Goal: Task Accomplishment & Management: Complete application form

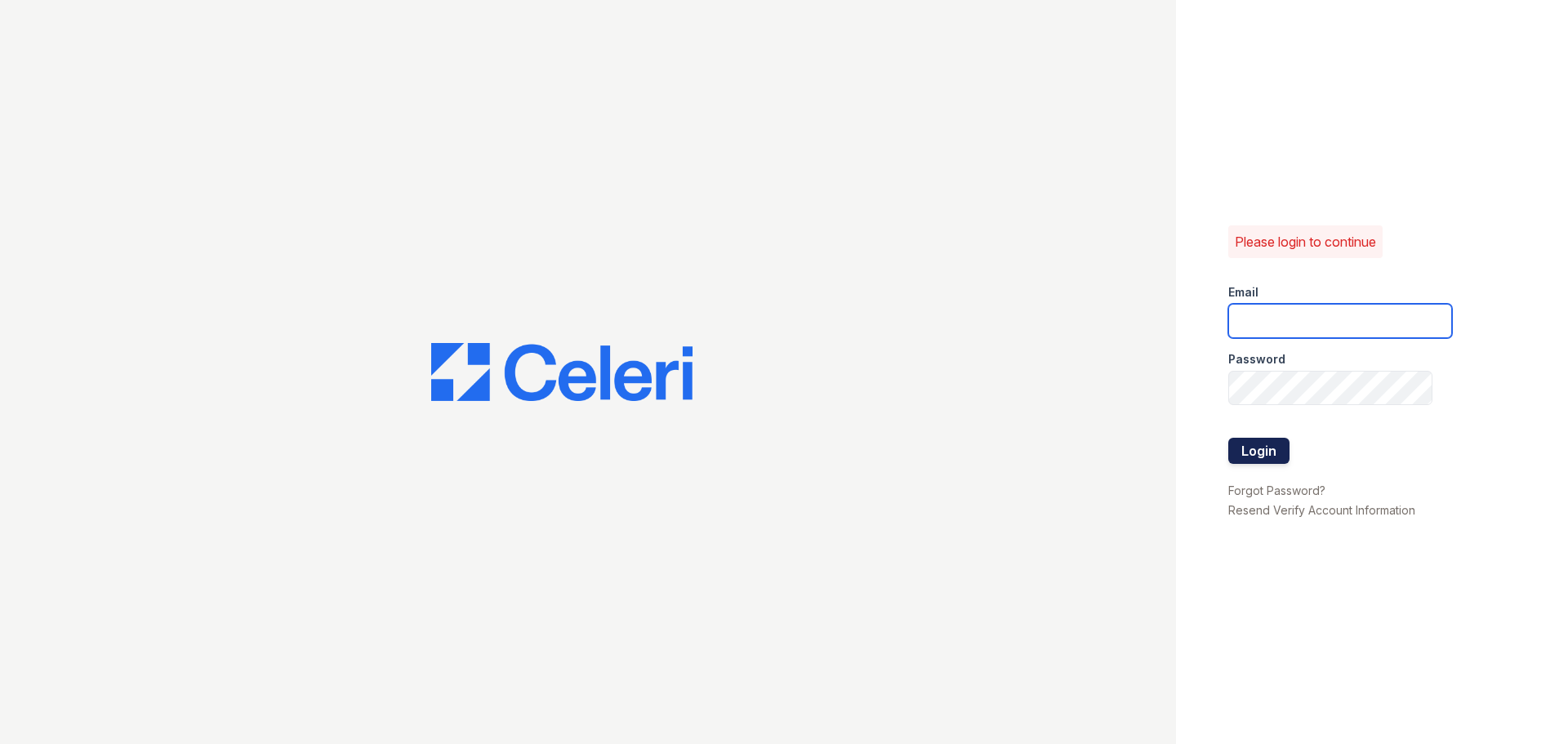
type input "[EMAIL_ADDRESS][DOMAIN_NAME]"
click at [1250, 439] on button "Login" at bounding box center [1259, 450] width 62 height 26
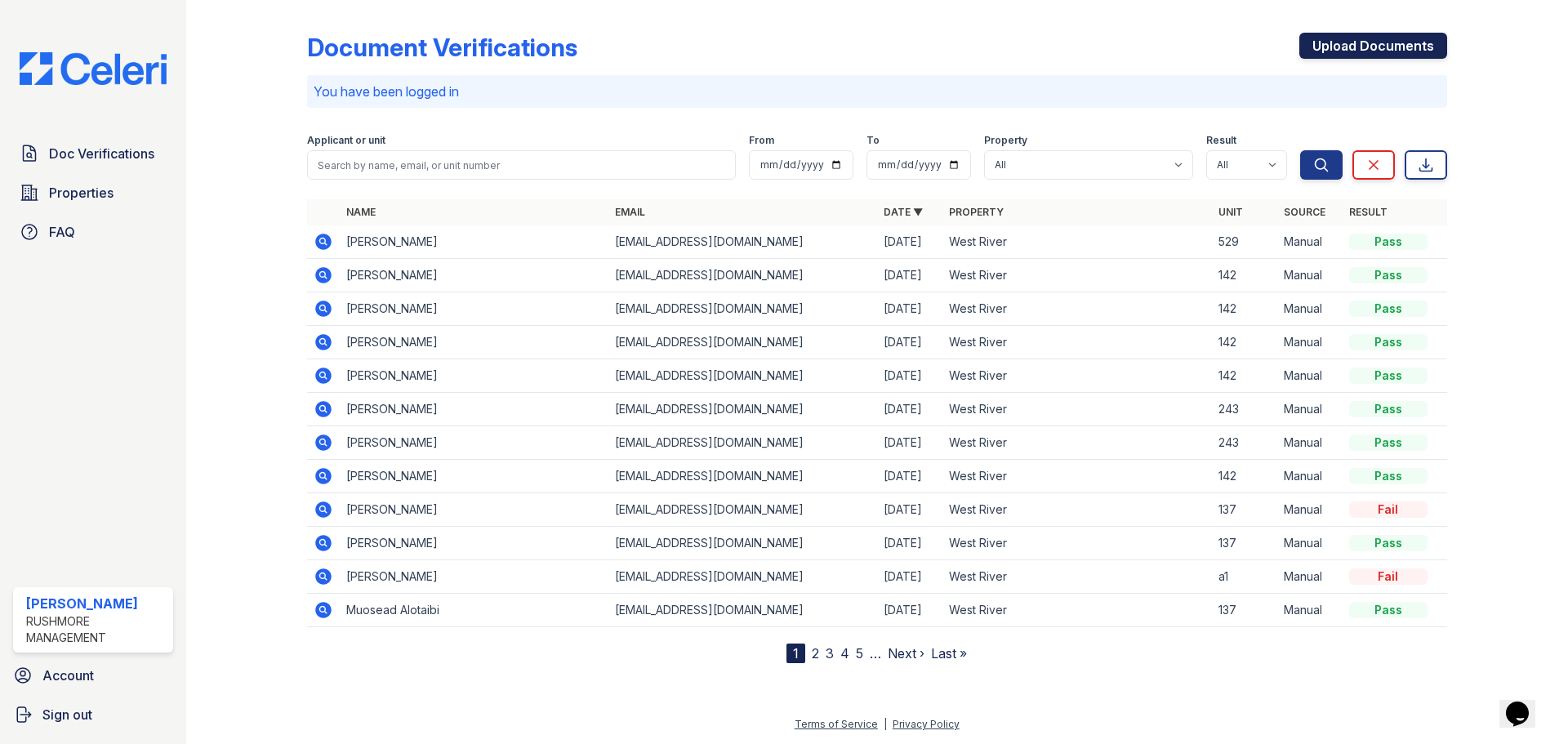
click at [1366, 44] on link "Upload Documents" at bounding box center [1373, 45] width 148 height 26
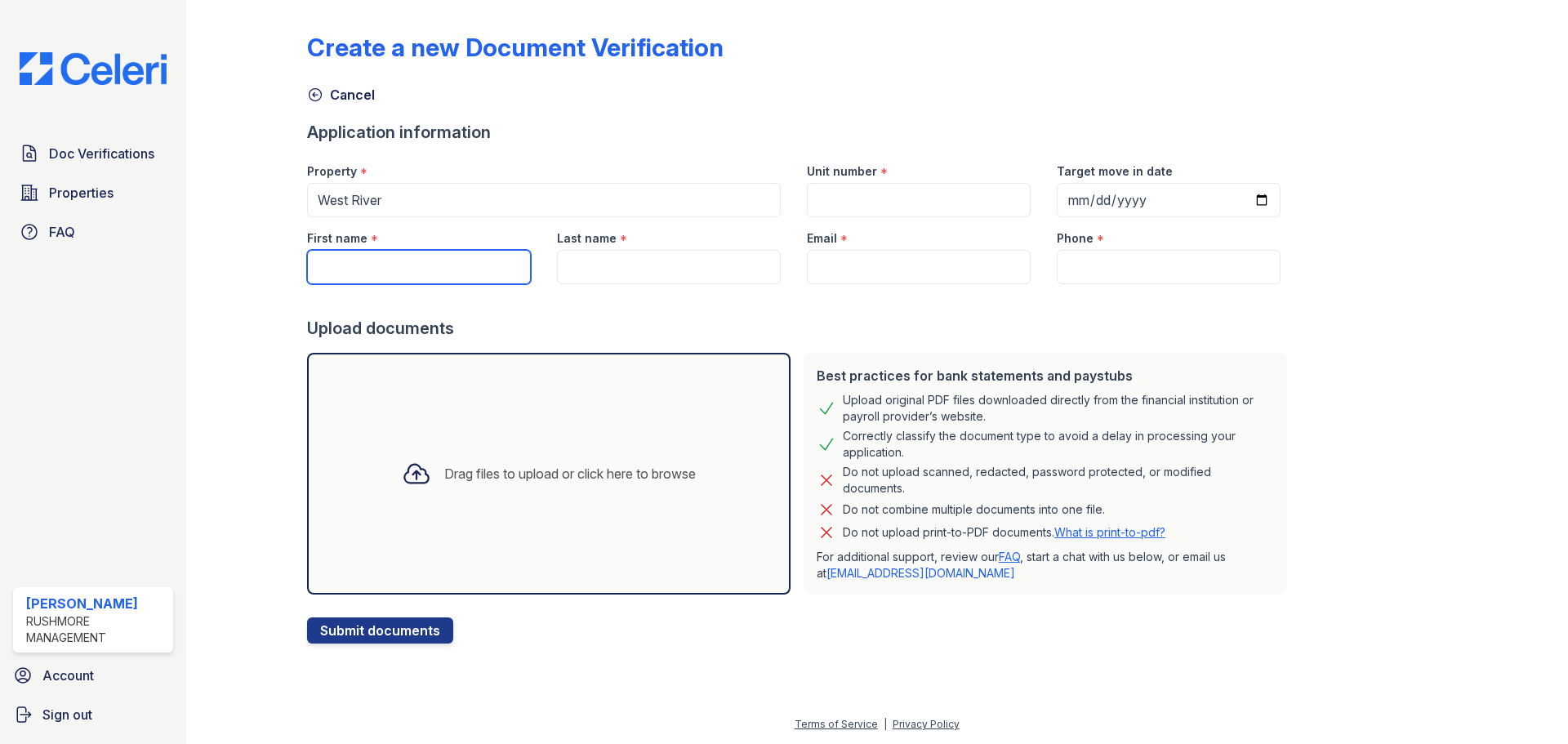
click at [378, 279] on input "First name" at bounding box center [419, 266] width 224 height 34
type input "[PERSON_NAME]"
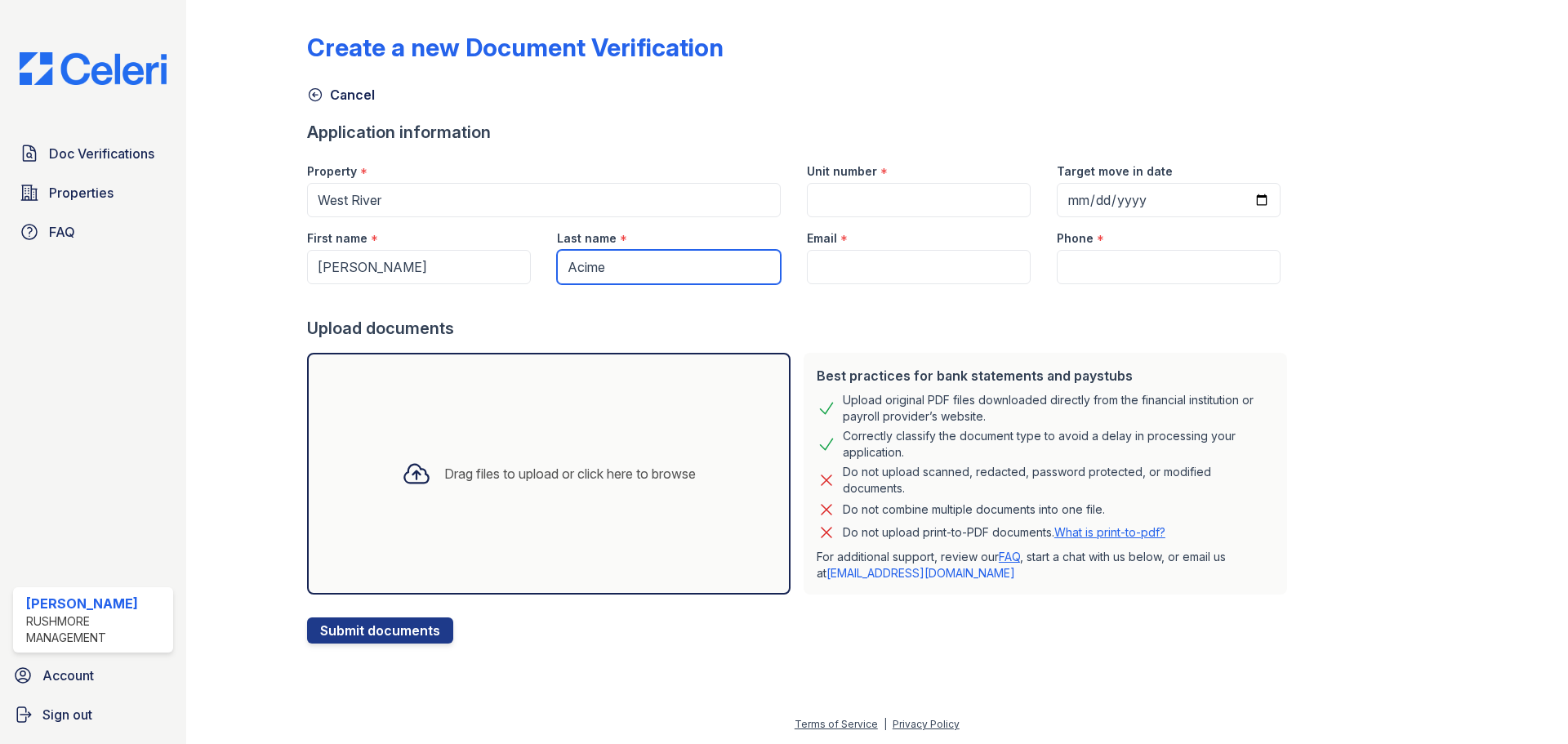
click at [575, 271] on input "Acime" at bounding box center [669, 266] width 224 height 34
type input "[PERSON_NAME]"
click at [839, 198] on input "Unit number" at bounding box center [919, 200] width 224 height 34
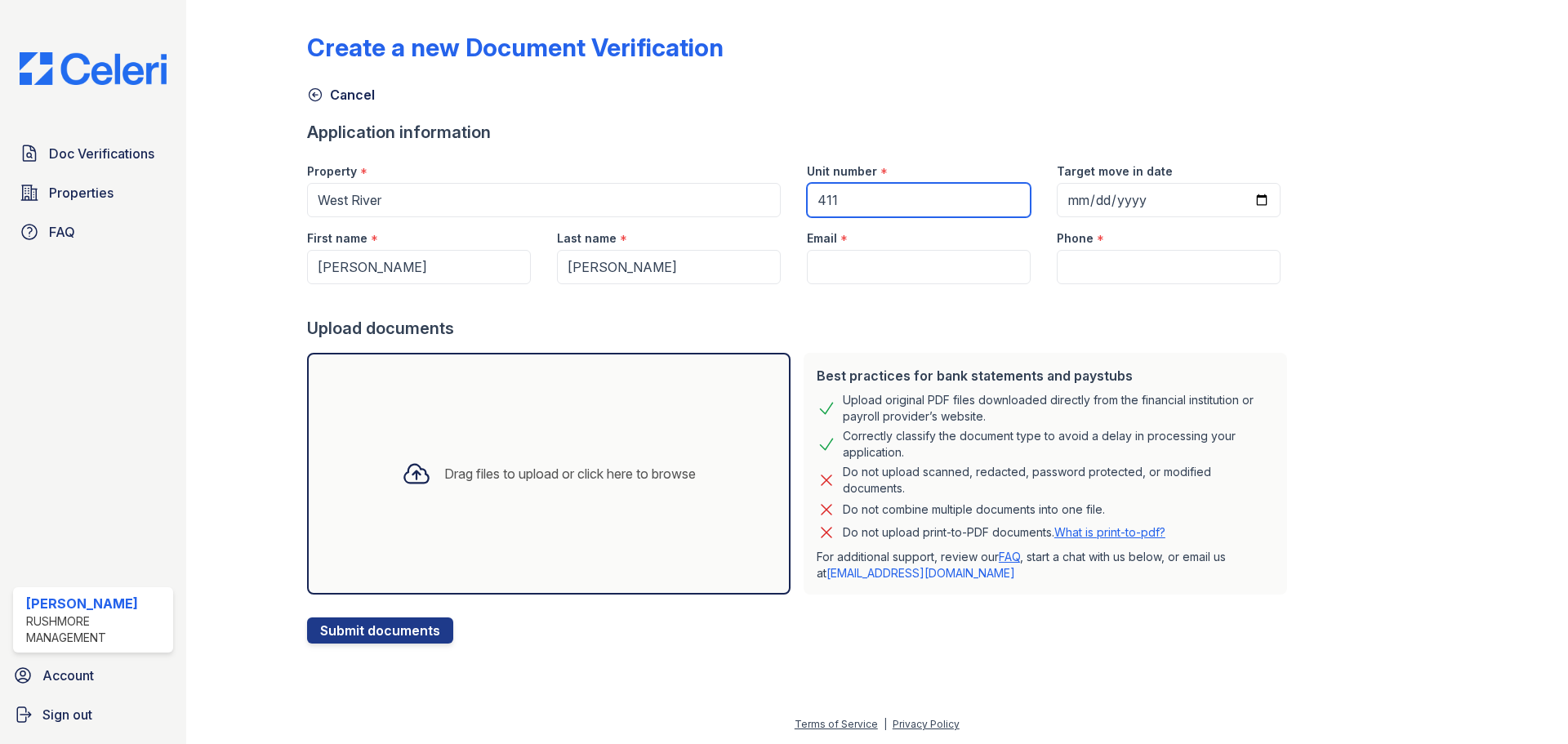
type input "411"
click at [903, 258] on input "Email" at bounding box center [919, 266] width 224 height 34
paste input "accimevanessa@gmail.com"
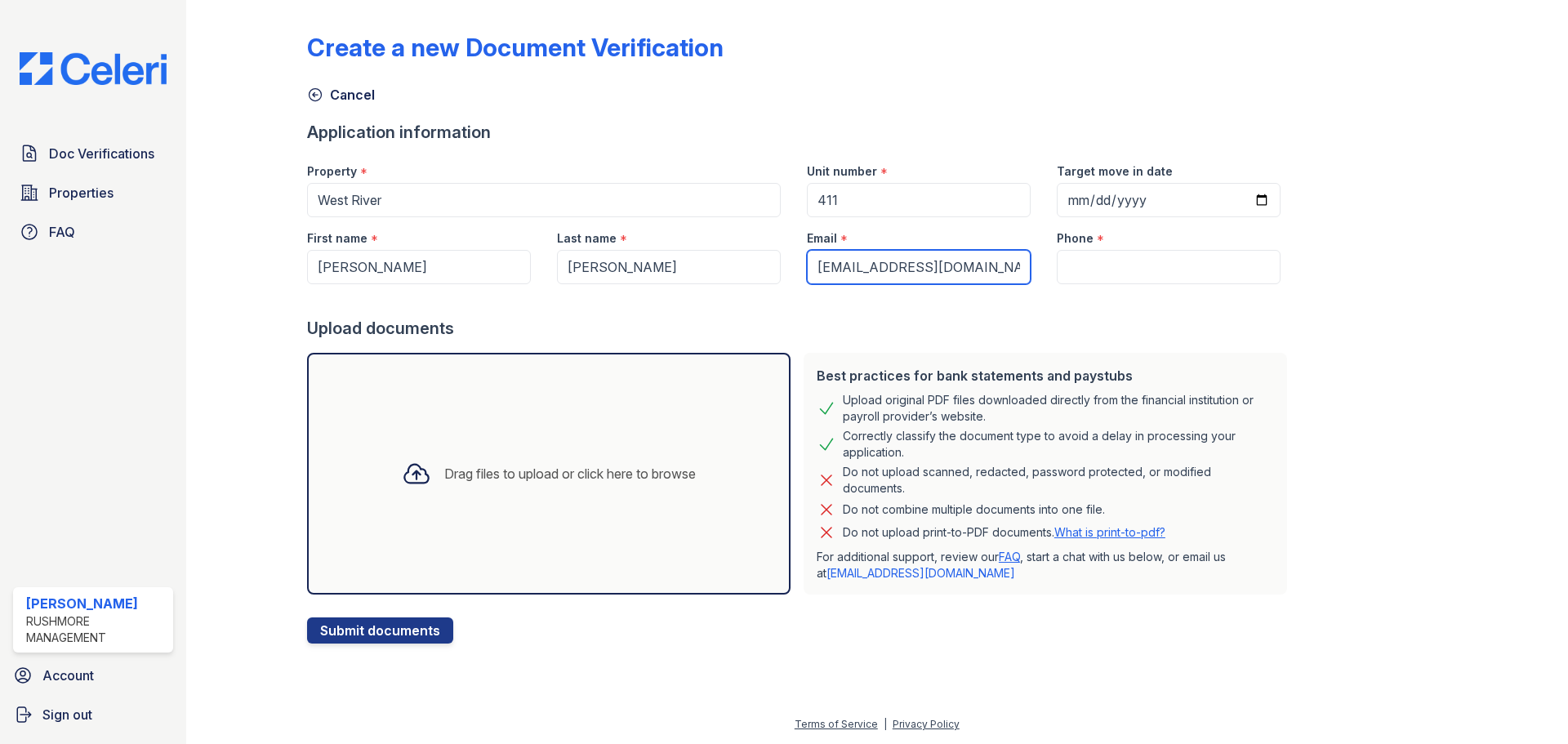
type input "accimevanessa@gmail.com"
click at [1076, 275] on input "Phone" at bounding box center [1169, 266] width 224 height 34
paste input "(215) 380-3370"
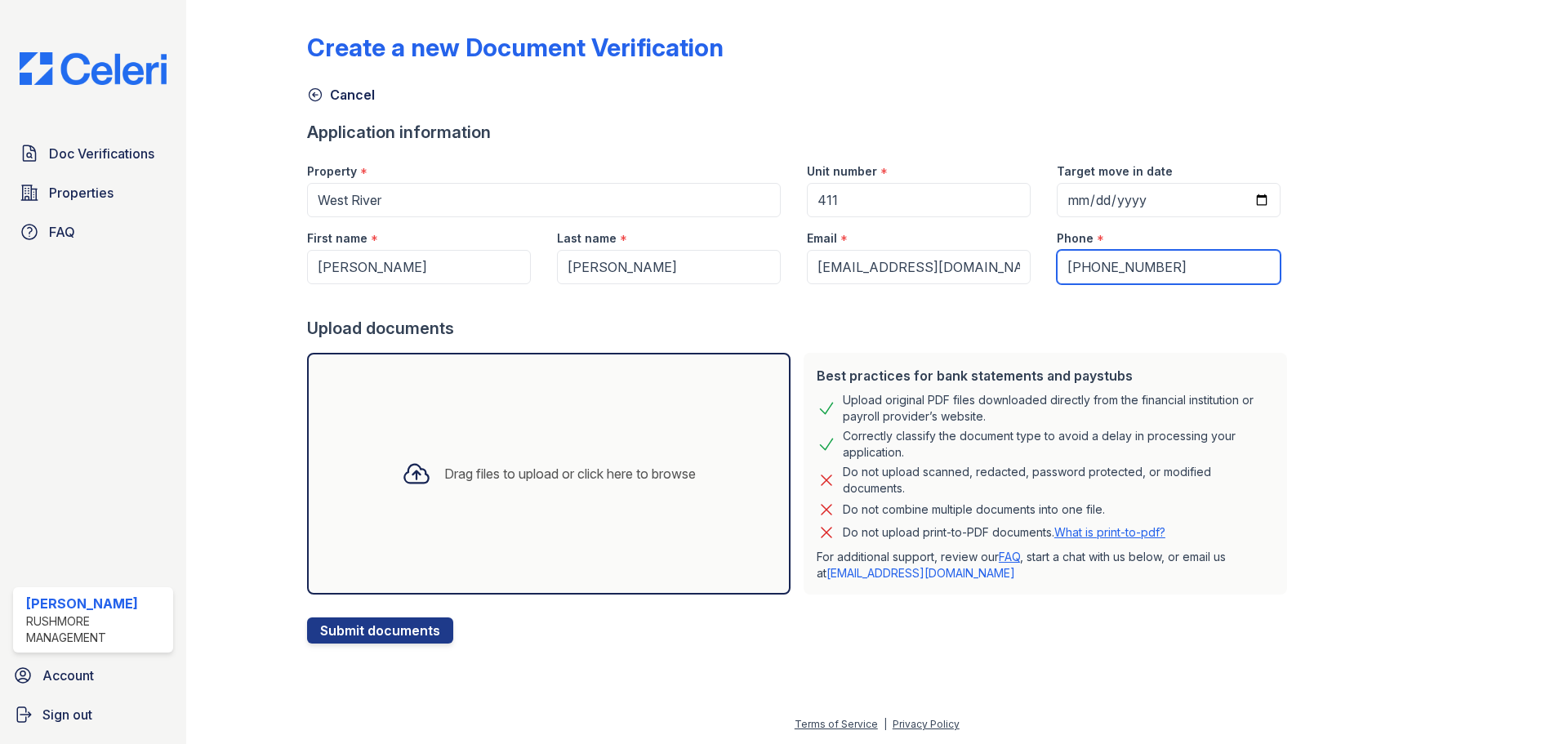
type input "(215) 380-3370"
click at [1131, 193] on input "Target move in date" at bounding box center [1169, 200] width 224 height 34
click at [1060, 209] on input "Target move in date" at bounding box center [1169, 200] width 224 height 34
click at [1057, 205] on input "Target move in date" at bounding box center [1169, 200] width 224 height 34
type input "2025-11-01"
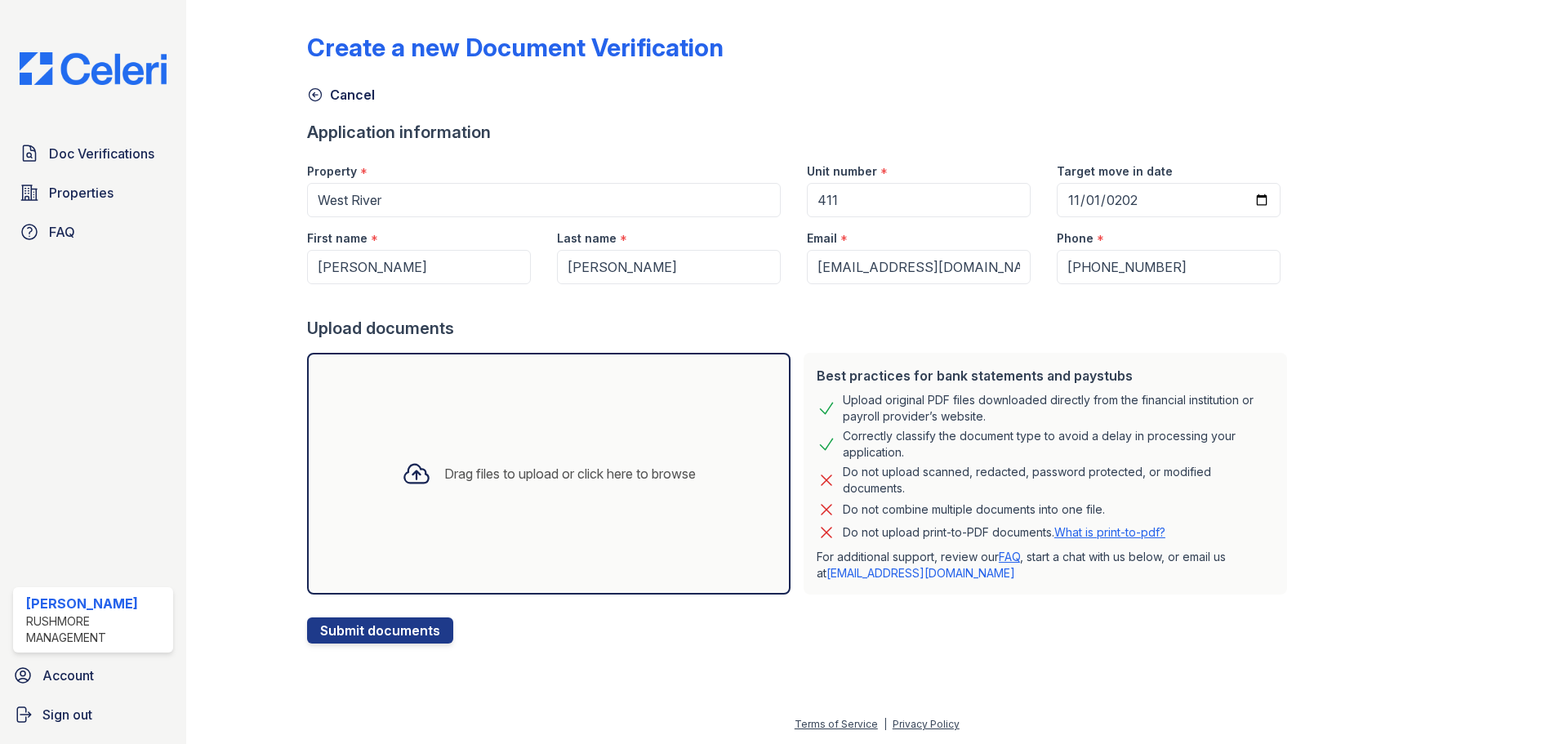
click at [566, 474] on div "Drag files to upload or click here to browse" at bounding box center [570, 474] width 252 height 20
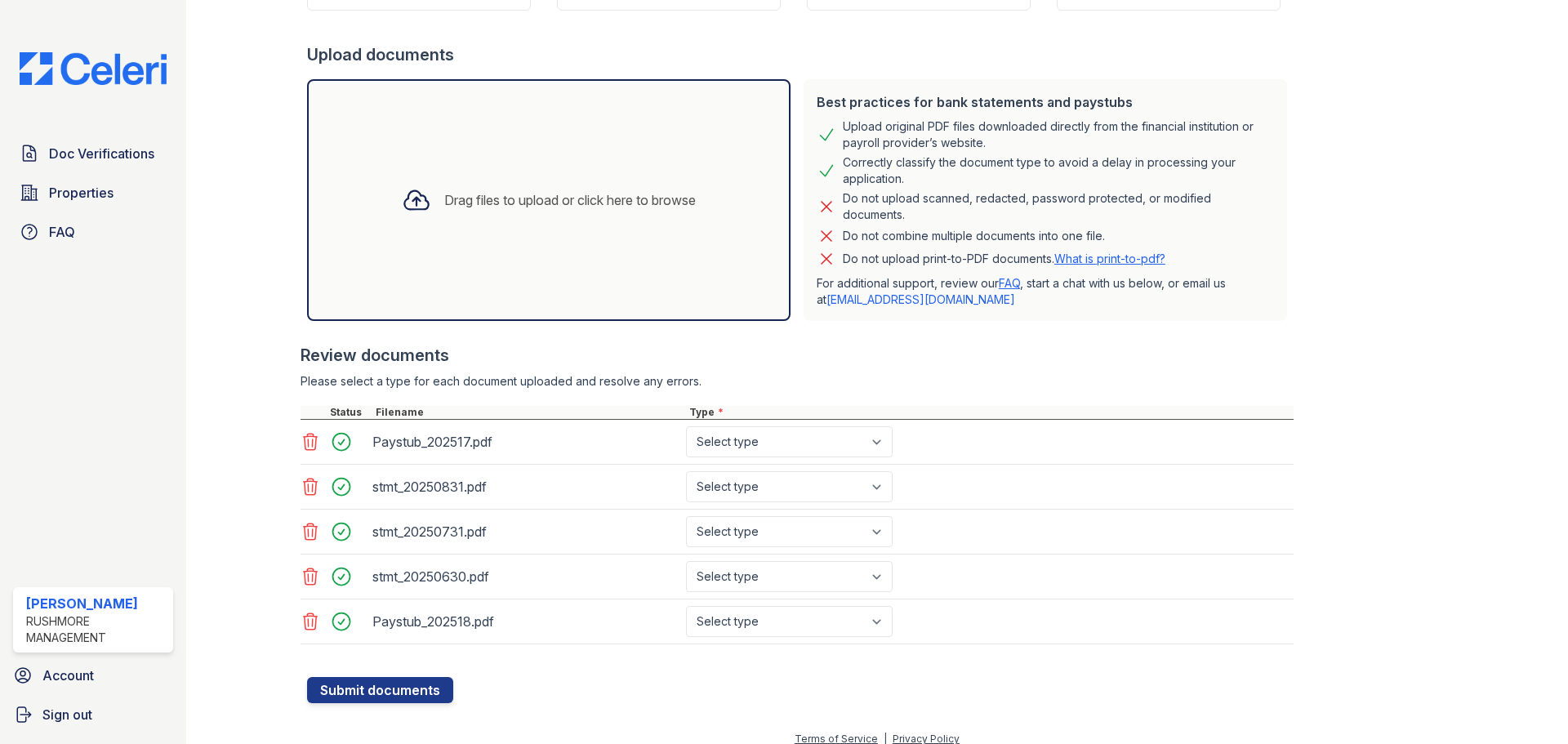
scroll to position [289, 0]
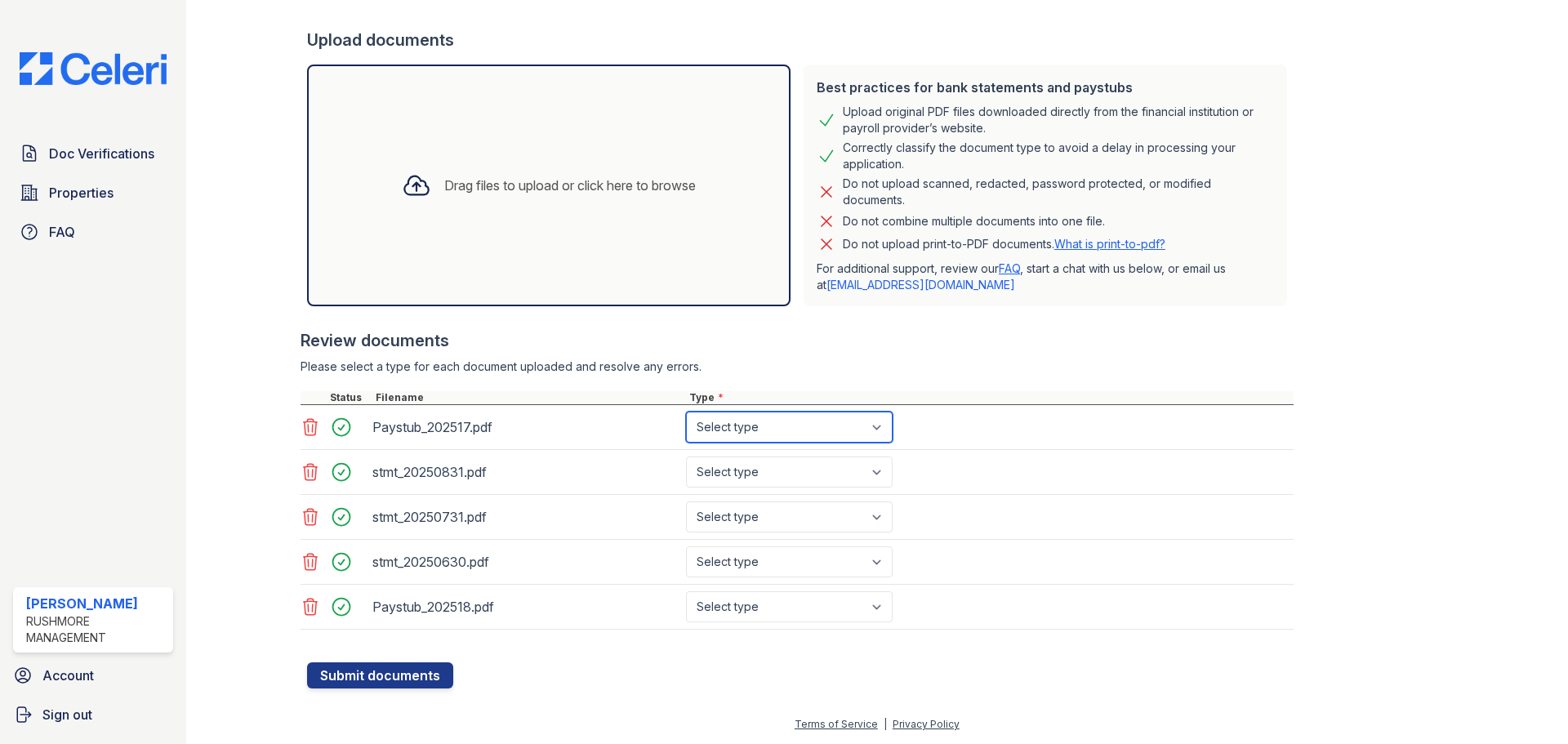
click at [759, 429] on select "Select type Paystub Bank Statement Offer Letter Tax Documents Benefit Award Let…" at bounding box center [789, 428] width 207 height 31
select select "paystub"
click at [686, 412] on select "Select type Paystub Bank Statement Offer Letter Tax Documents Benefit Award Let…" at bounding box center [789, 428] width 207 height 31
click at [759, 480] on select "Select type Paystub Bank Statement Offer Letter Tax Documents Benefit Award Let…" at bounding box center [789, 473] width 207 height 31
select select "bank_statement"
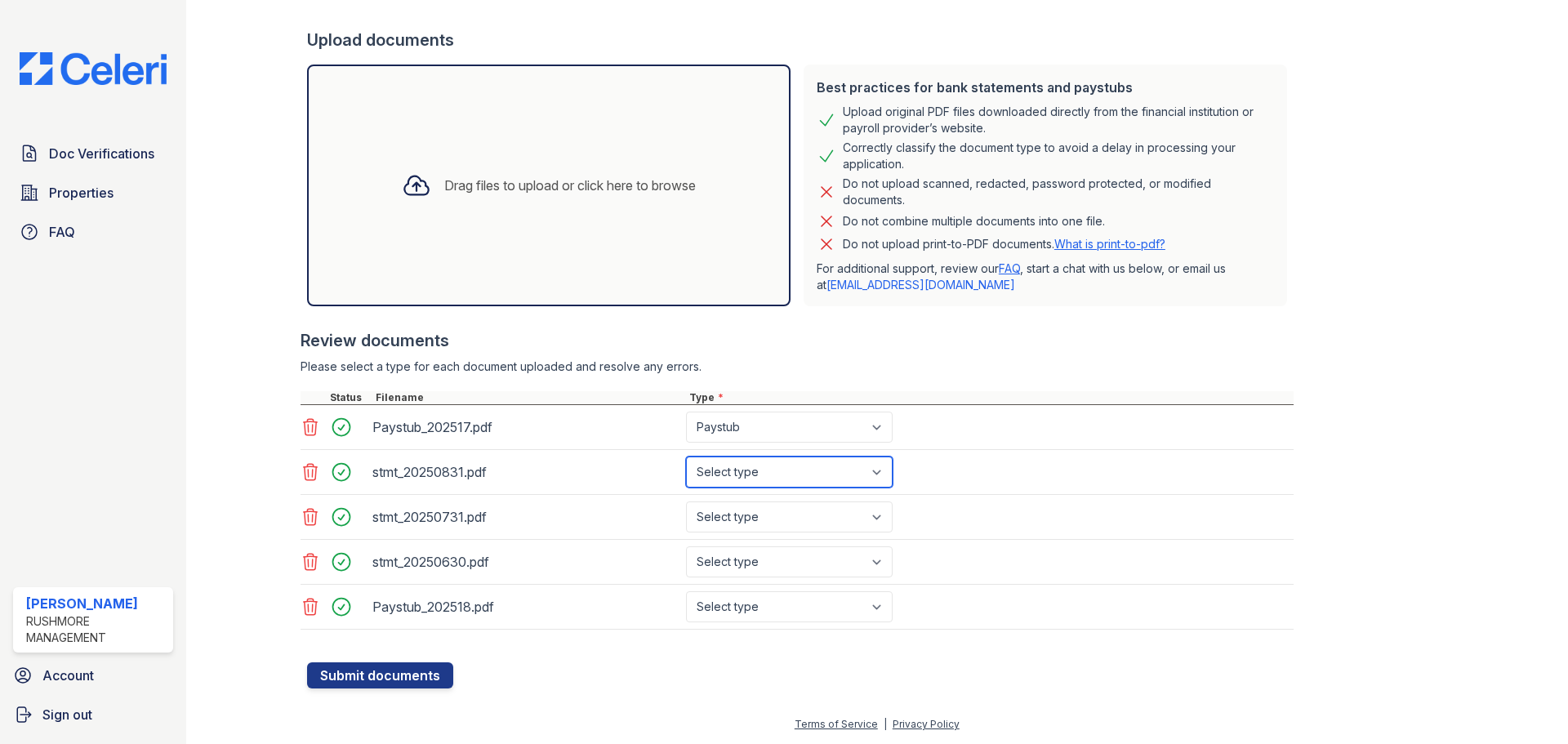
click at [686, 457] on select "Select type Paystub Bank Statement Offer Letter Tax Documents Benefit Award Let…" at bounding box center [789, 473] width 207 height 31
click at [750, 516] on select "Select type Paystub Bank Statement Offer Letter Tax Documents Benefit Award Let…" at bounding box center [789, 517] width 207 height 31
select select "bank_statement"
click at [686, 501] on select "Select type Paystub Bank Statement Offer Letter Tax Documents Benefit Award Let…" at bounding box center [789, 517] width 207 height 31
click at [747, 559] on select "Select type Paystub Bank Statement Offer Letter Tax Documents Benefit Award Let…" at bounding box center [789, 562] width 207 height 31
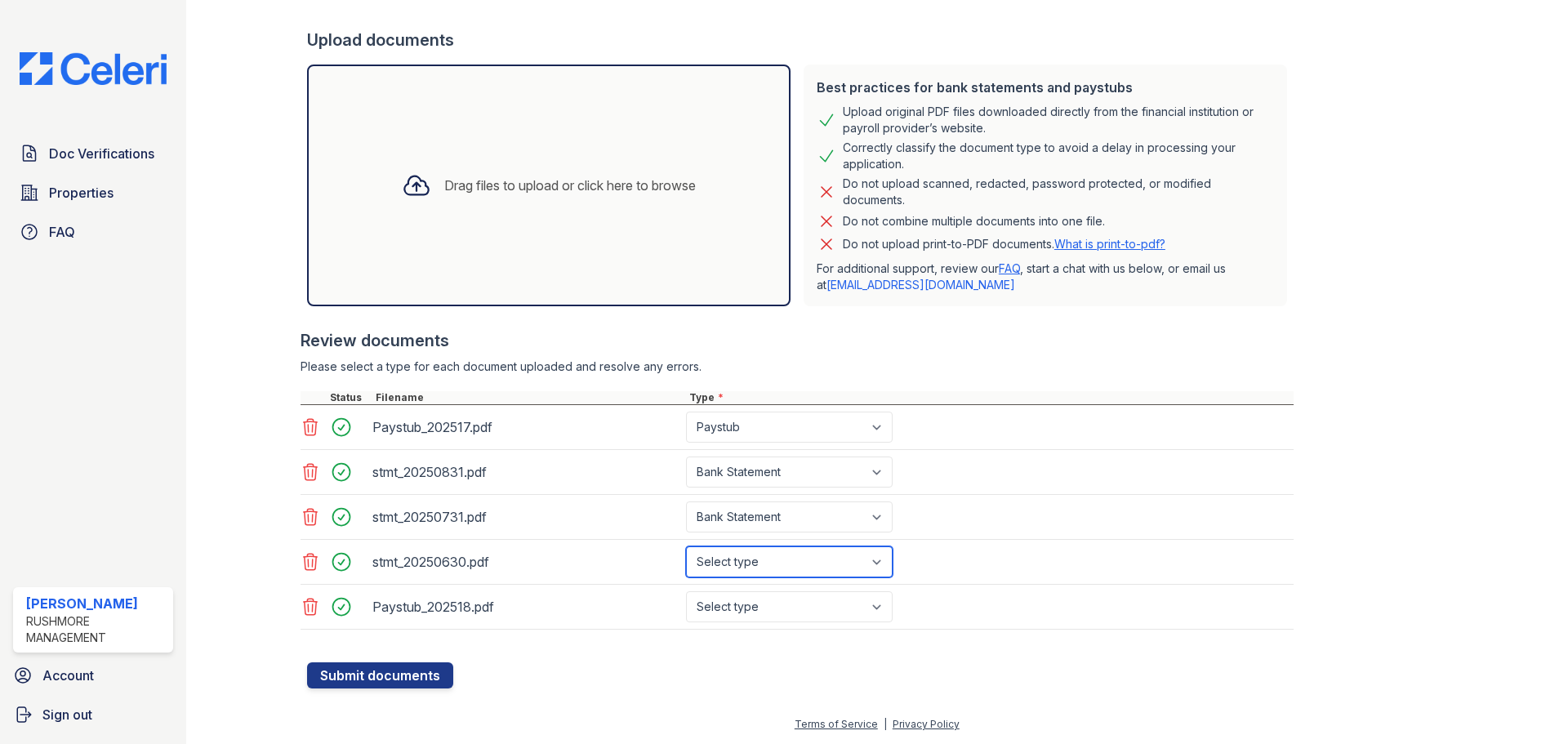
select select "bank_statement"
click at [686, 546] on select "Select type Paystub Bank Statement Offer Letter Tax Documents Benefit Award Let…" at bounding box center [789, 562] width 207 height 31
click at [749, 613] on select "Select type Paystub Bank Statement Offer Letter Tax Documents Benefit Award Let…" at bounding box center [789, 607] width 207 height 31
select select "paystub"
click at [686, 591] on select "Select type Paystub Bank Statement Offer Letter Tax Documents Benefit Award Let…" at bounding box center [789, 607] width 207 height 31
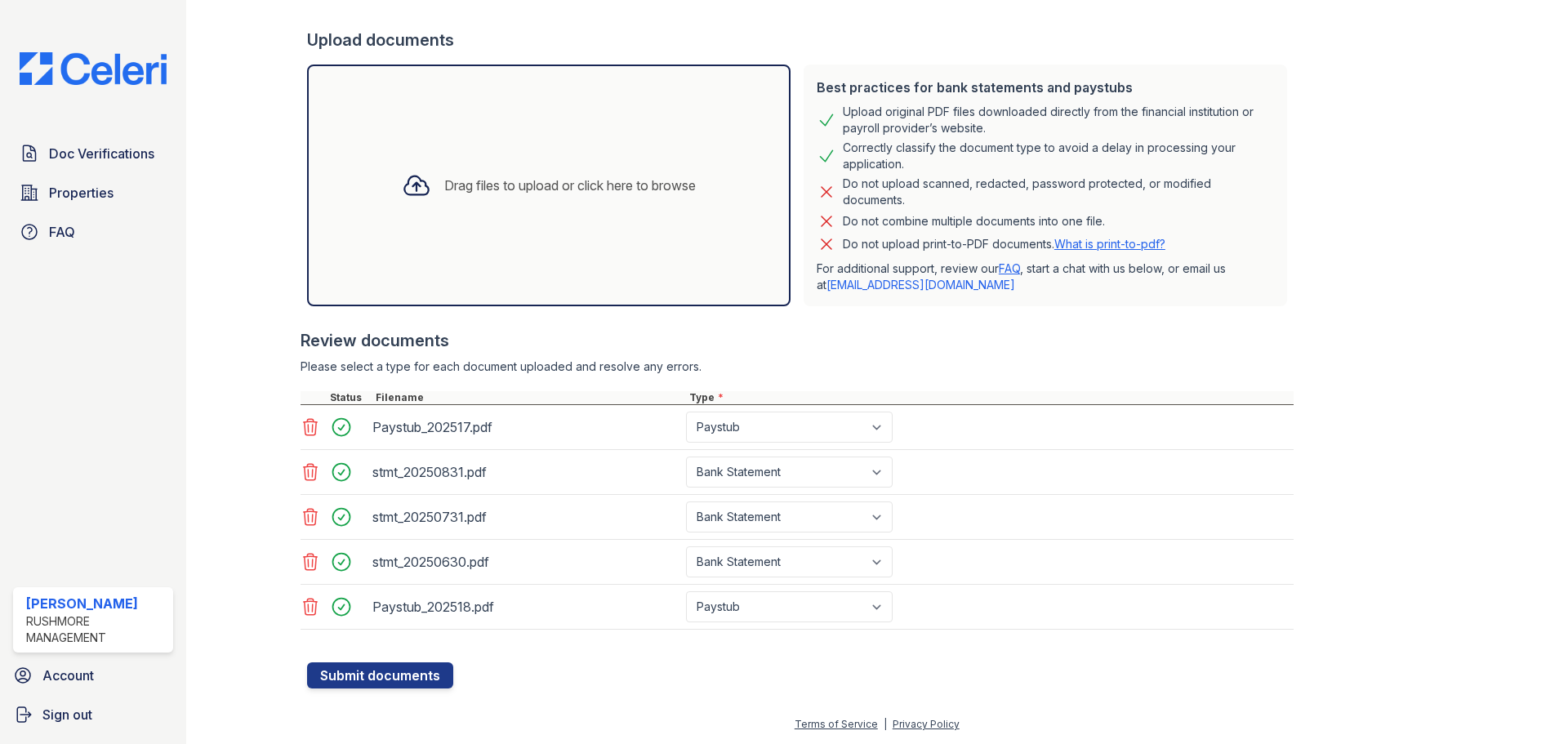
click at [947, 679] on form "Application information Property * West River Unit number * 411 Target move in …" at bounding box center [801, 260] width 987 height 857
click at [383, 668] on button "Submit documents" at bounding box center [380, 675] width 146 height 26
